Goal: Information Seeking & Learning: Compare options

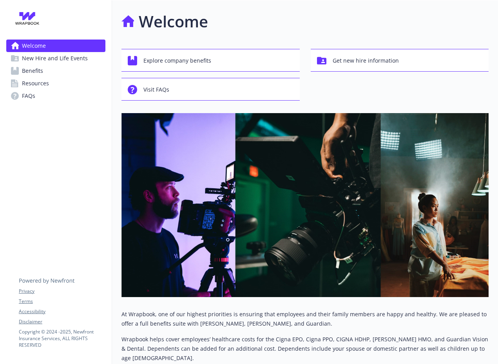
click at [40, 70] on span "Benefits" at bounding box center [32, 71] width 21 height 13
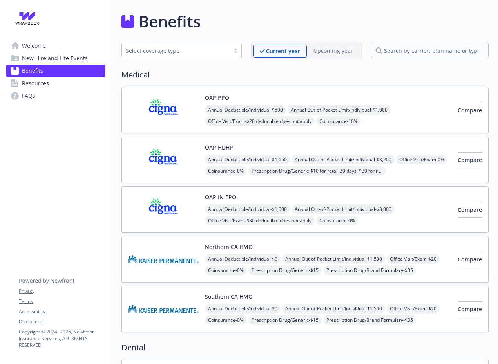
click at [184, 109] on img at bounding box center [163, 110] width 70 height 33
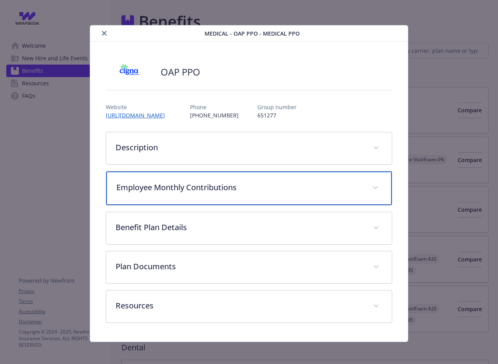
click at [362, 189] on p "Employee Monthly Contributions" at bounding box center [239, 188] width 246 height 12
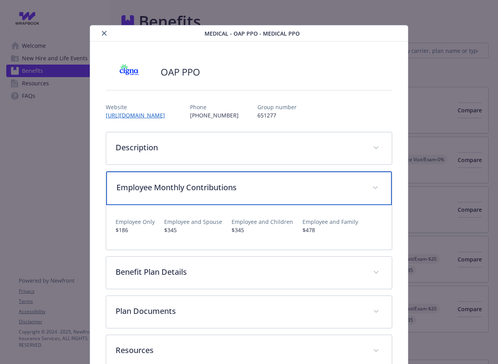
click at [366, 187] on div "Employee Monthly Contributions" at bounding box center [248, 189] width 285 height 34
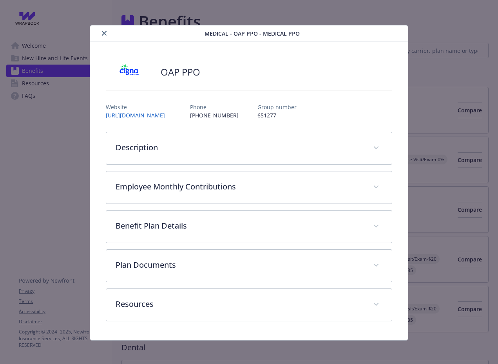
drag, startPoint x: 105, startPoint y: 33, endPoint x: 100, endPoint y: 121, distance: 88.3
click at [105, 33] on icon "close" at bounding box center [104, 33] width 5 height 5
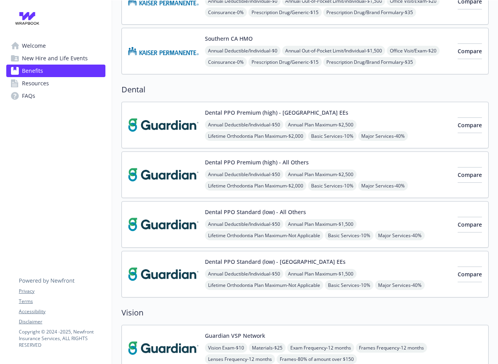
scroll to position [259, 0]
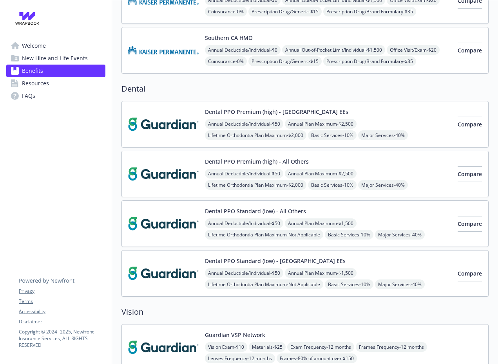
click at [384, 165] on div "Dental PPO Premium (high) - All Others Annual Deductible/Individual - $50 Annua…" at bounding box center [328, 173] width 246 height 33
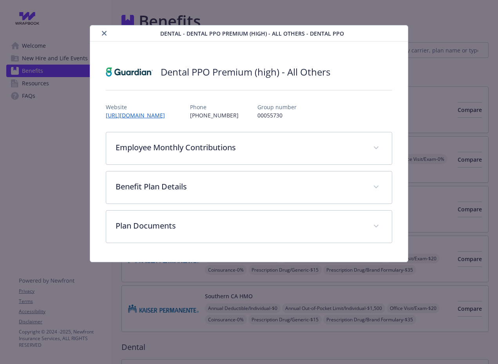
scroll to position [259, 0]
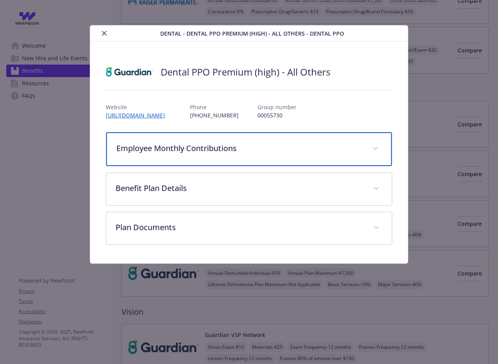
click at [330, 144] on p "Employee Monthly Contributions" at bounding box center [239, 149] width 246 height 12
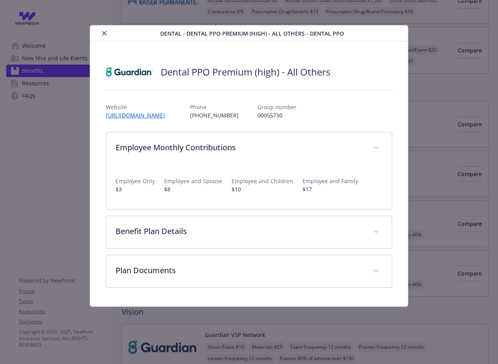
click at [103, 32] on icon "close" at bounding box center [104, 33] width 5 height 5
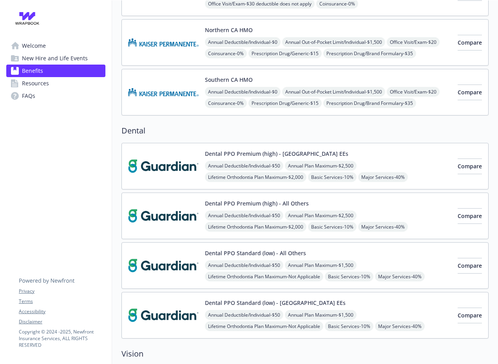
scroll to position [218, 0]
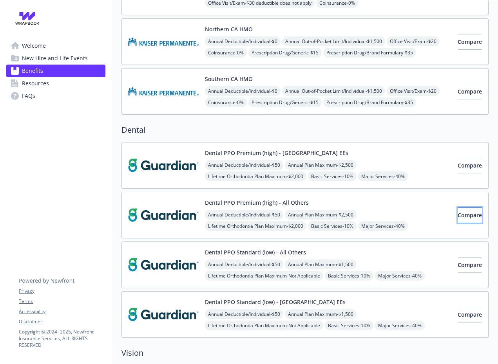
click at [457, 213] on span "Compare" at bounding box center [469, 214] width 24 height 7
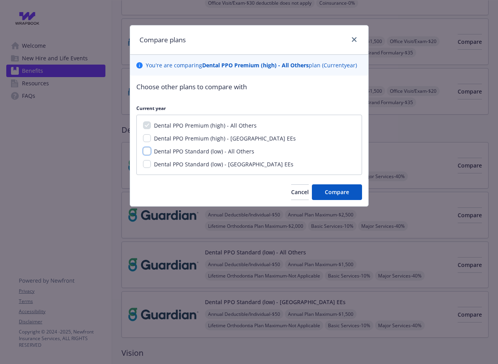
click at [148, 152] on input "Dental PPO Standard (low) - All Others" at bounding box center [147, 151] width 8 height 8
checkbox input "true"
click at [330, 190] on span "Compare" at bounding box center [337, 191] width 24 height 7
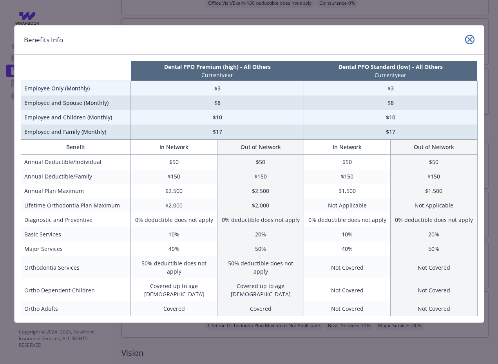
click at [469, 39] on icon "close" at bounding box center [469, 39] width 5 height 5
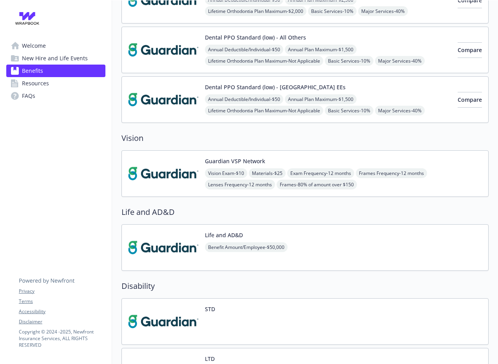
scroll to position [434, 0]
